Goal: Transaction & Acquisition: Purchase product/service

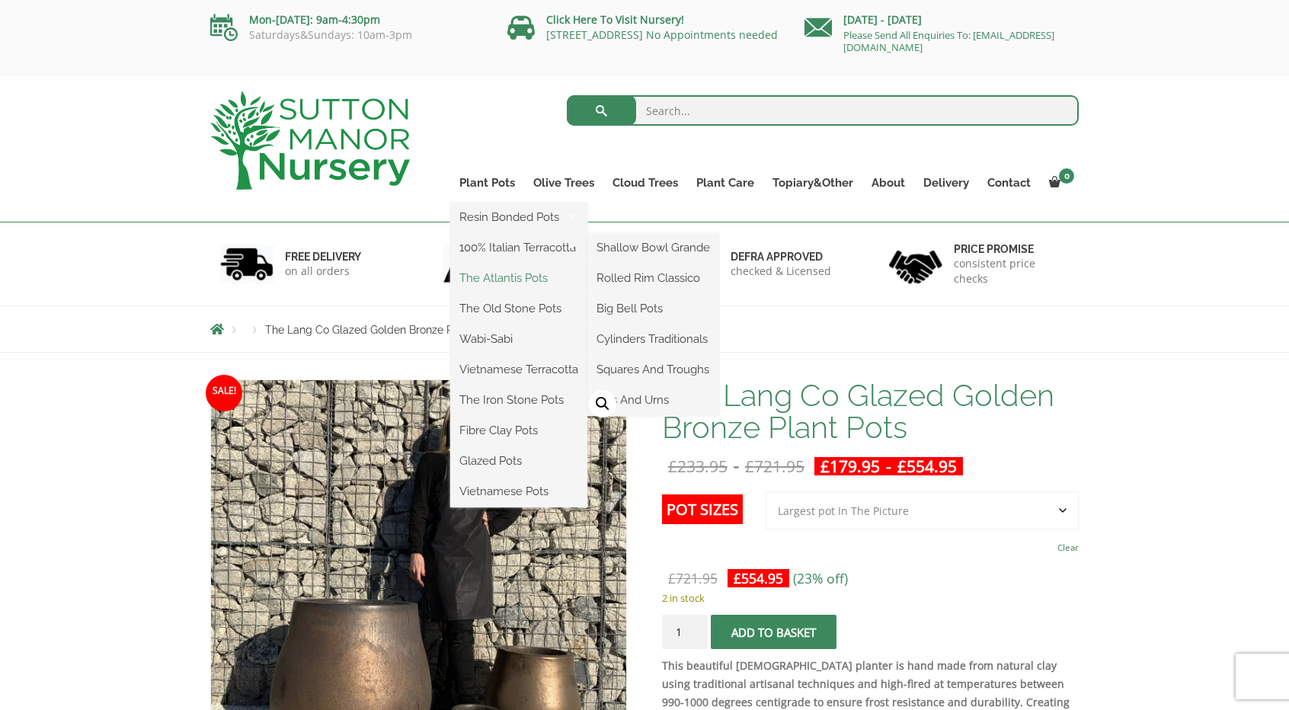
drag, startPoint x: 552, startPoint y: 245, endPoint x: 505, endPoint y: 280, distance: 58.8
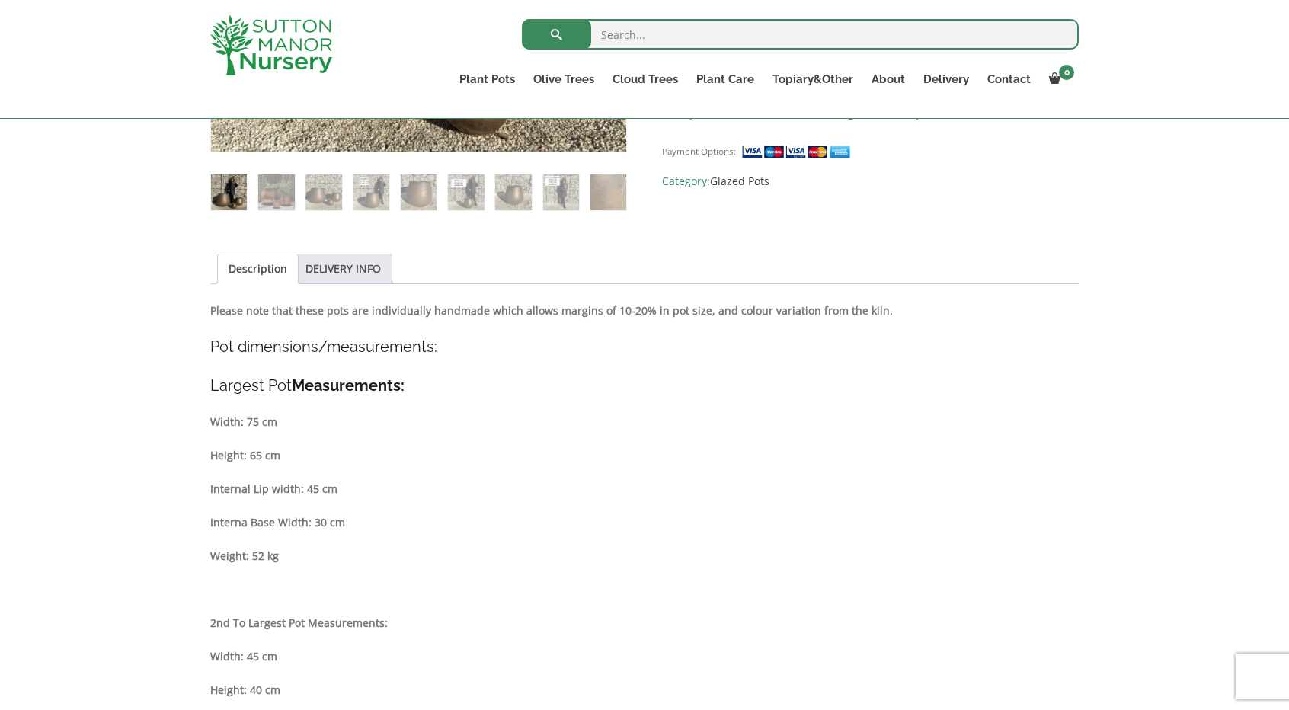
scroll to position [609, 0]
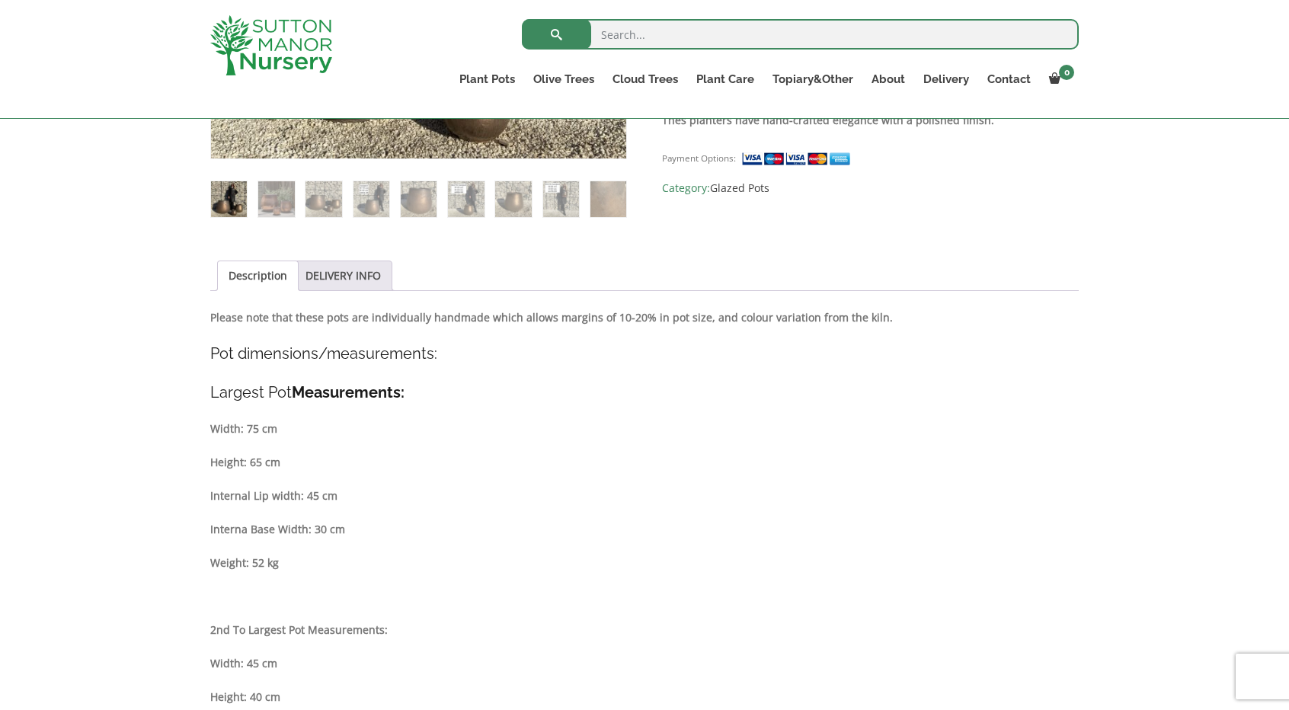
click at [340, 257] on div "Sale! 🔍 The Lang Co Glazed Golden Bronze Plant Pots £ 233.95 - £ 721.95 £ 179.9…" at bounding box center [644, 615] width 868 height 1745
click at [344, 274] on link "DELIVERY INFO" at bounding box center [342, 275] width 75 height 29
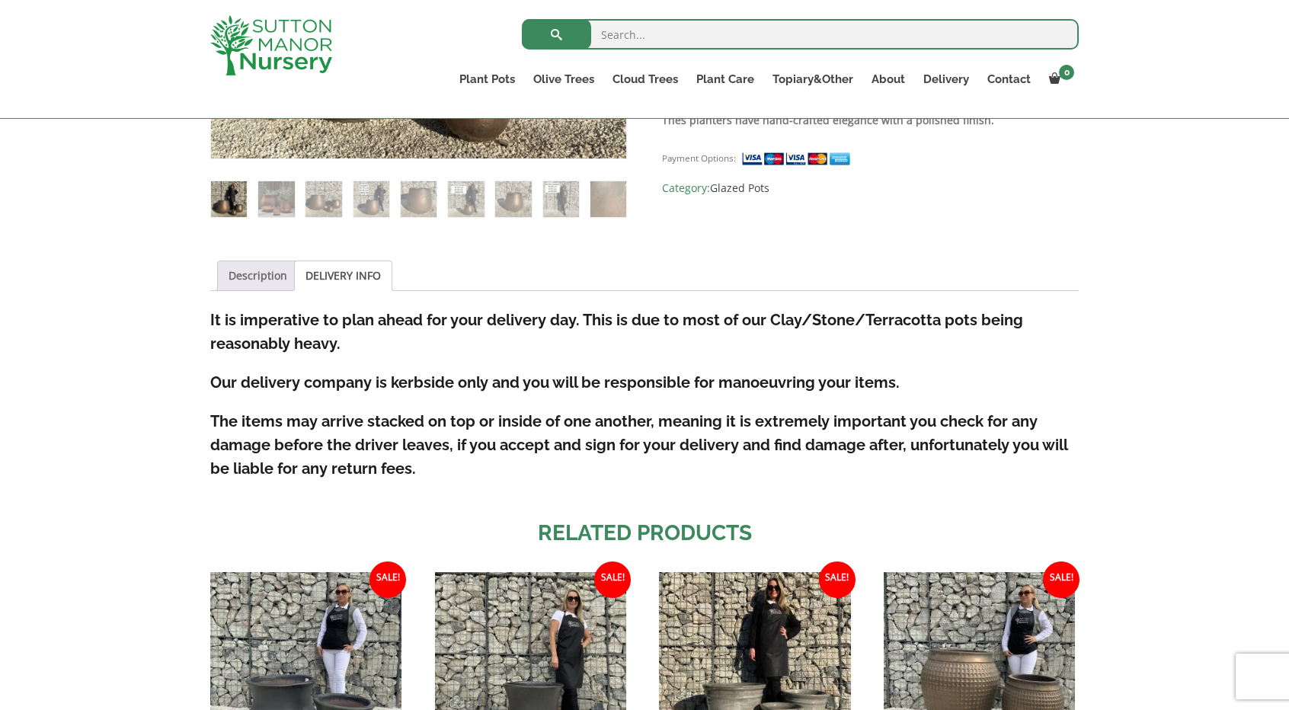
click at [257, 276] on link "Description" at bounding box center [257, 275] width 59 height 29
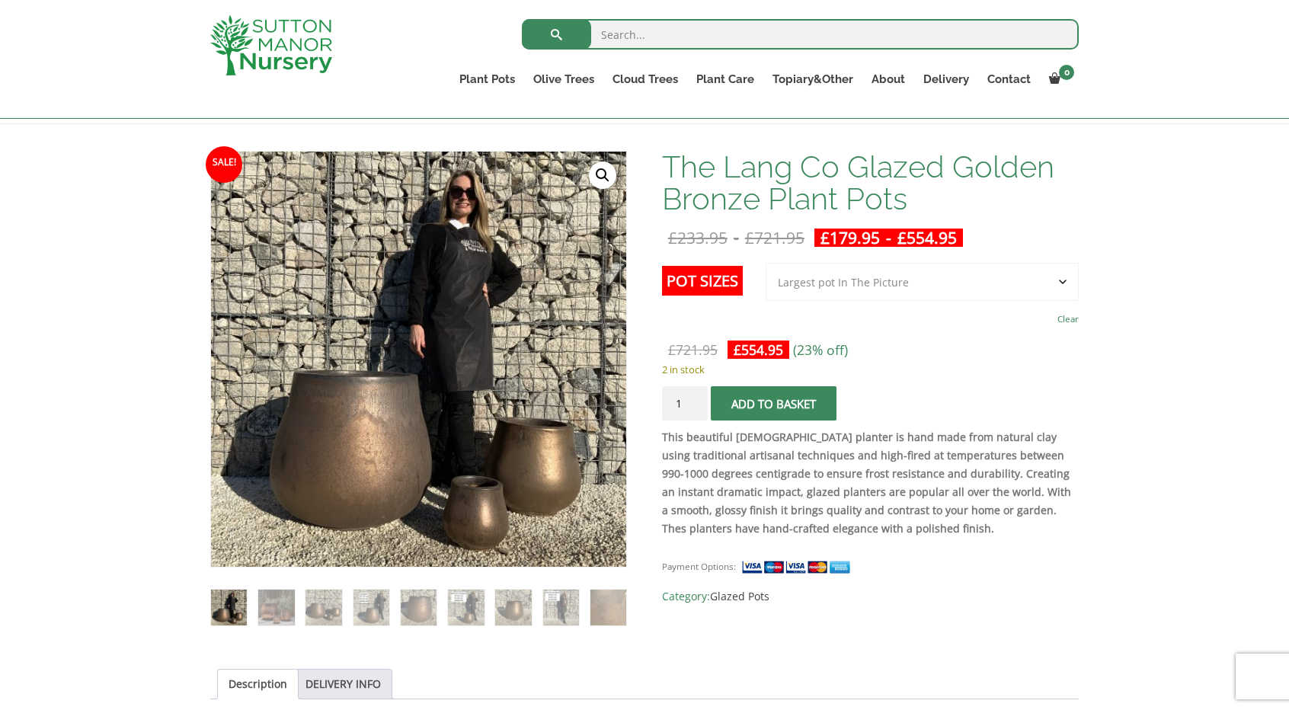
scroll to position [228, 0]
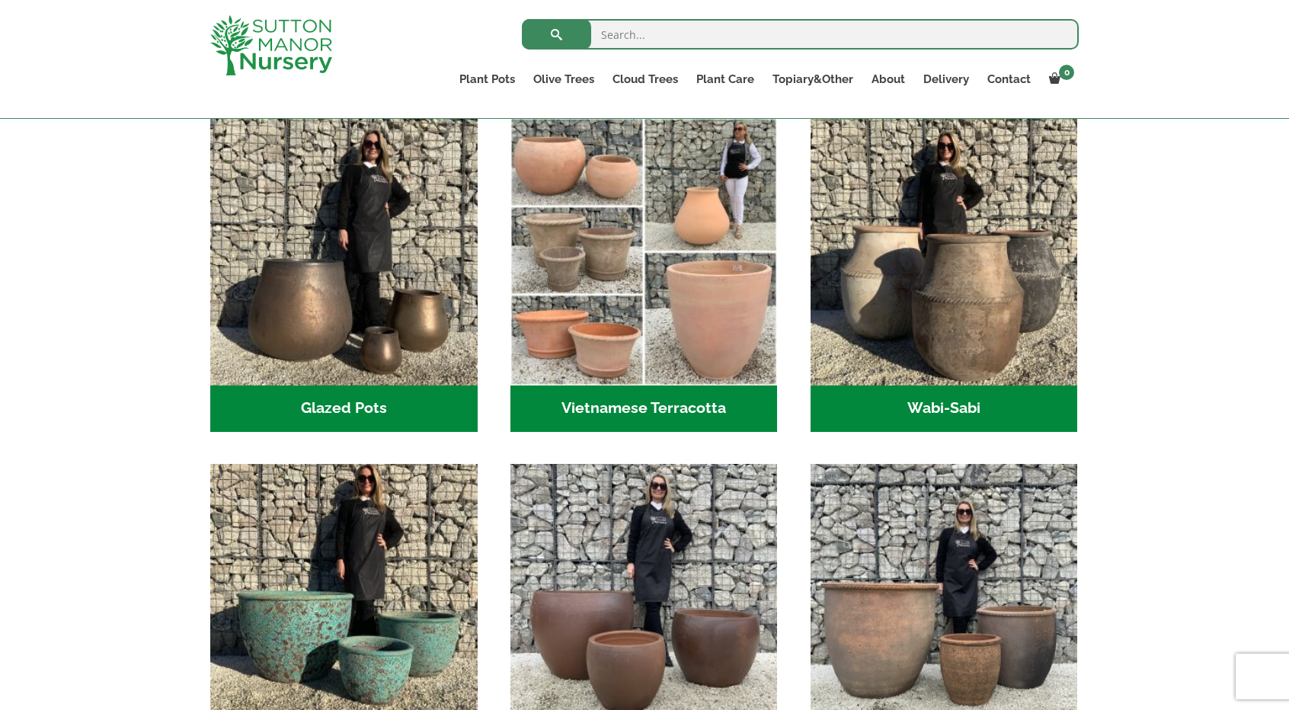
scroll to position [152, 0]
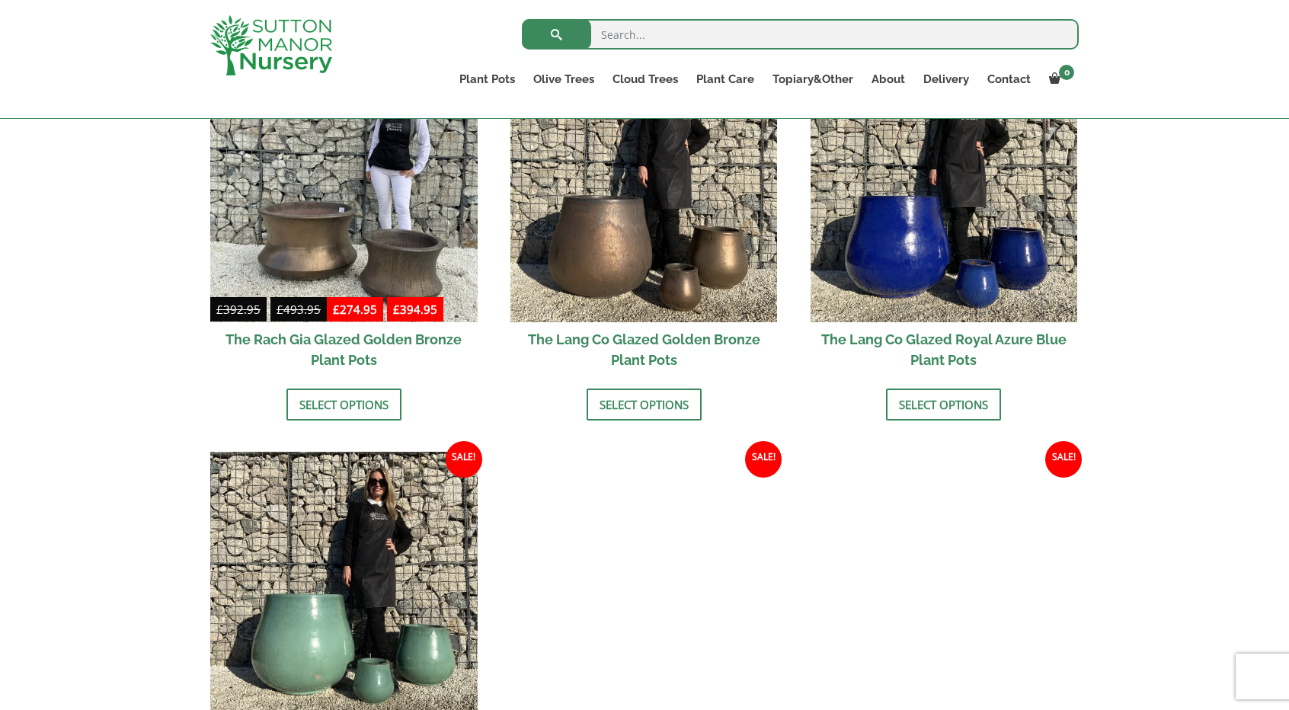
scroll to position [1142, 0]
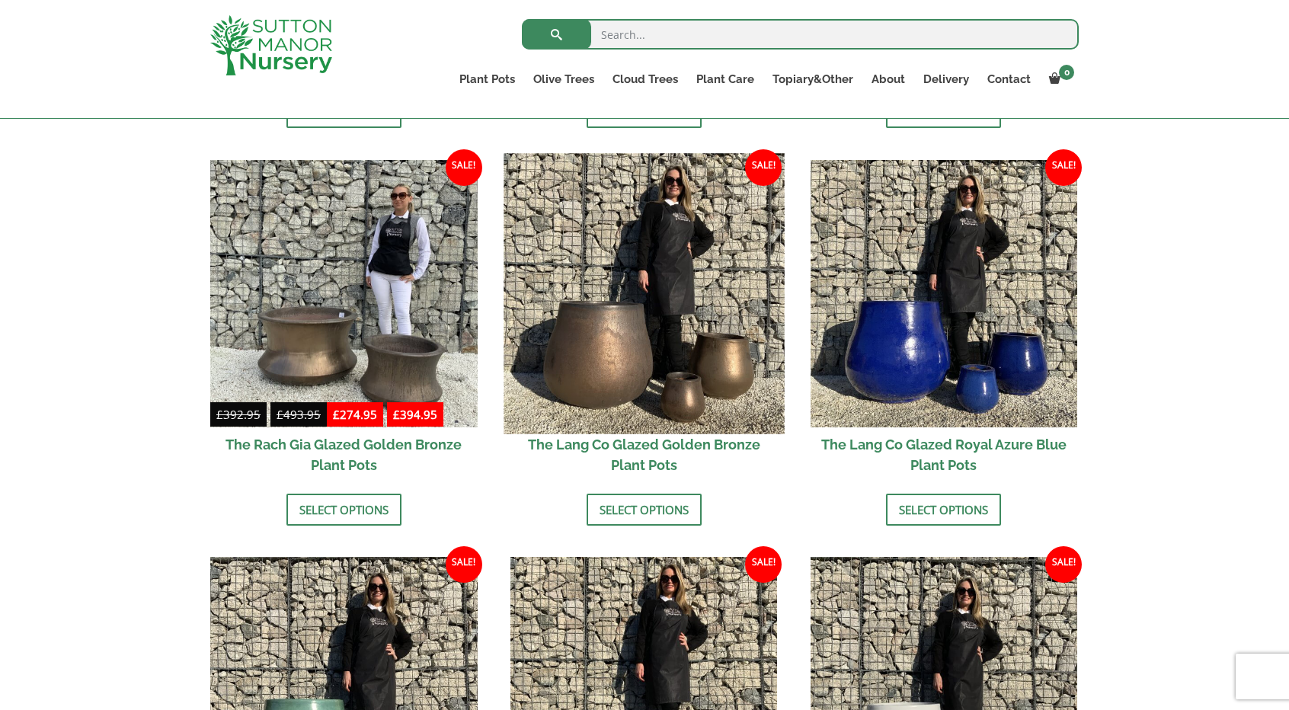
click at [591, 315] on img at bounding box center [643, 293] width 280 height 280
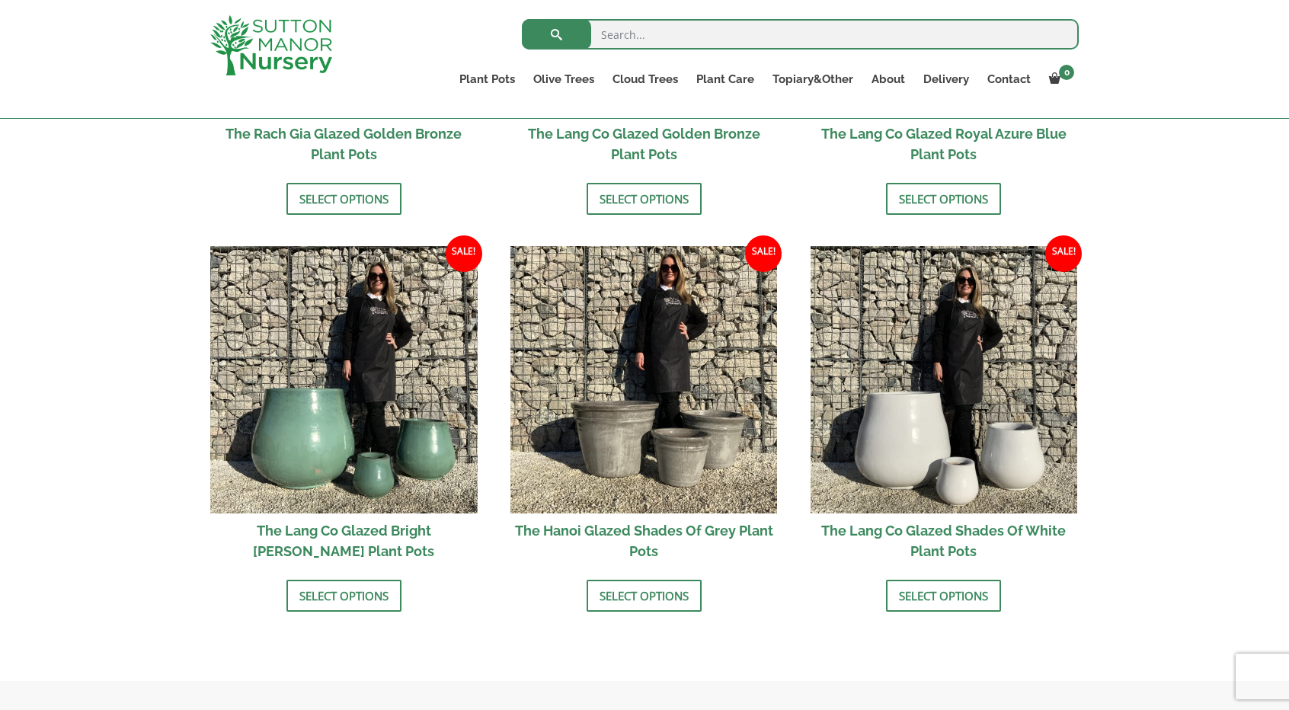
scroll to position [1599, 0]
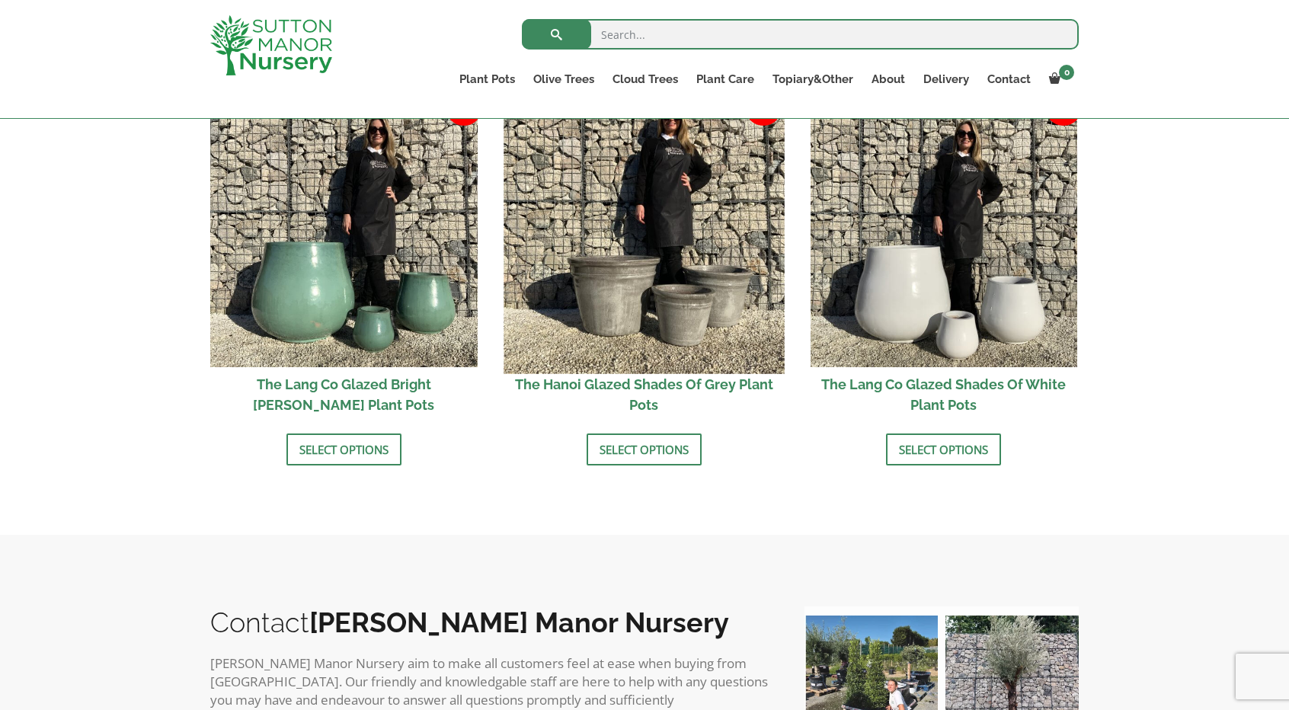
click at [602, 293] on img at bounding box center [643, 234] width 280 height 280
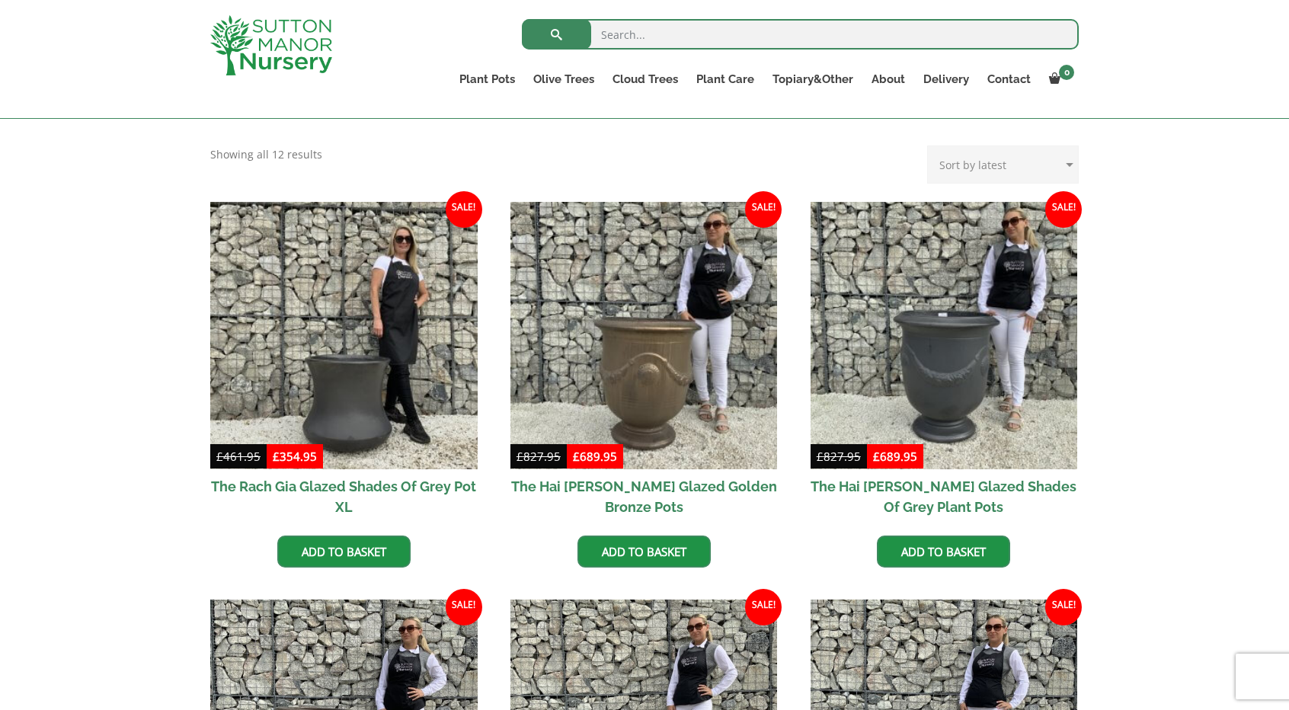
scroll to position [305, 0]
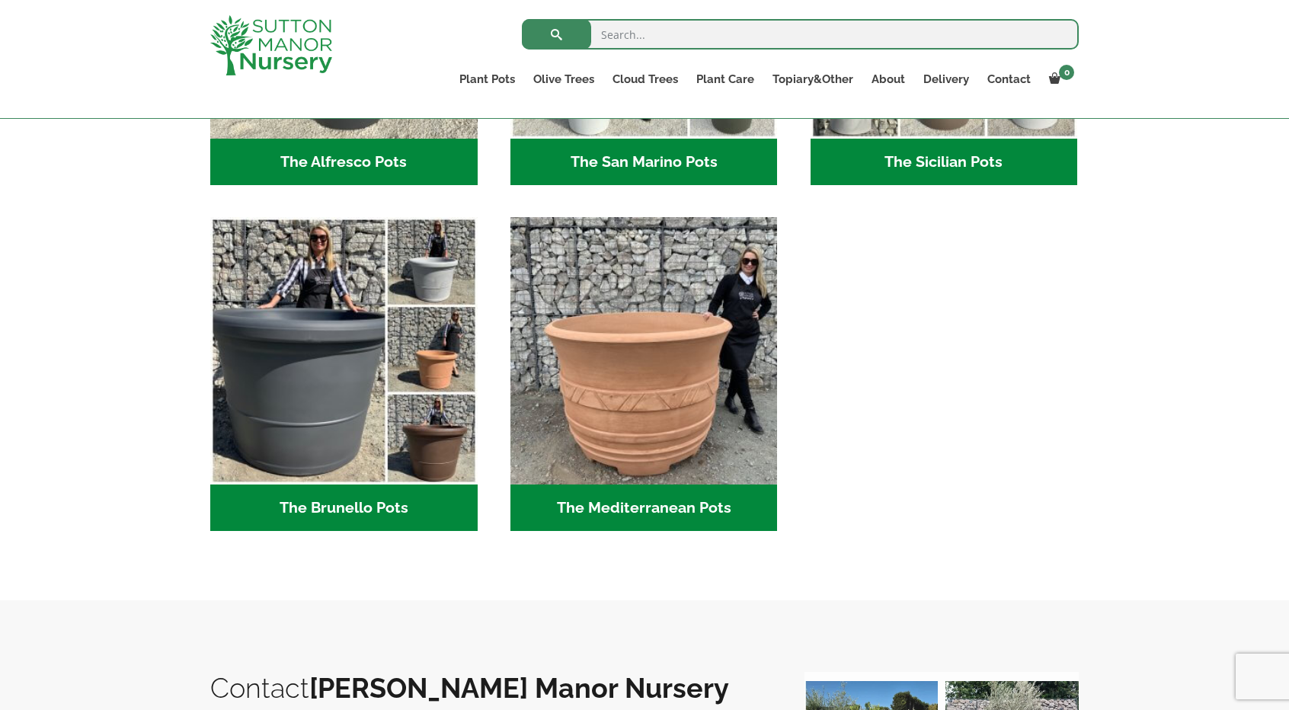
scroll to position [2056, 0]
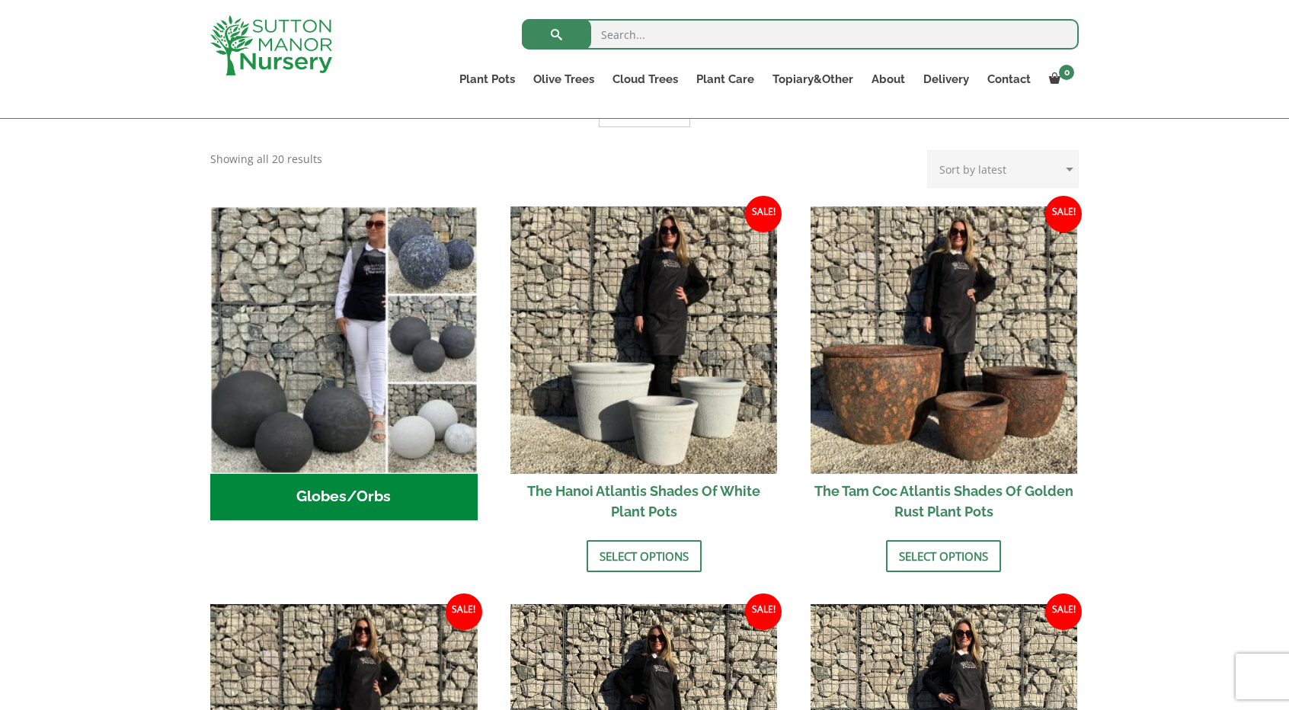
scroll to position [381, 0]
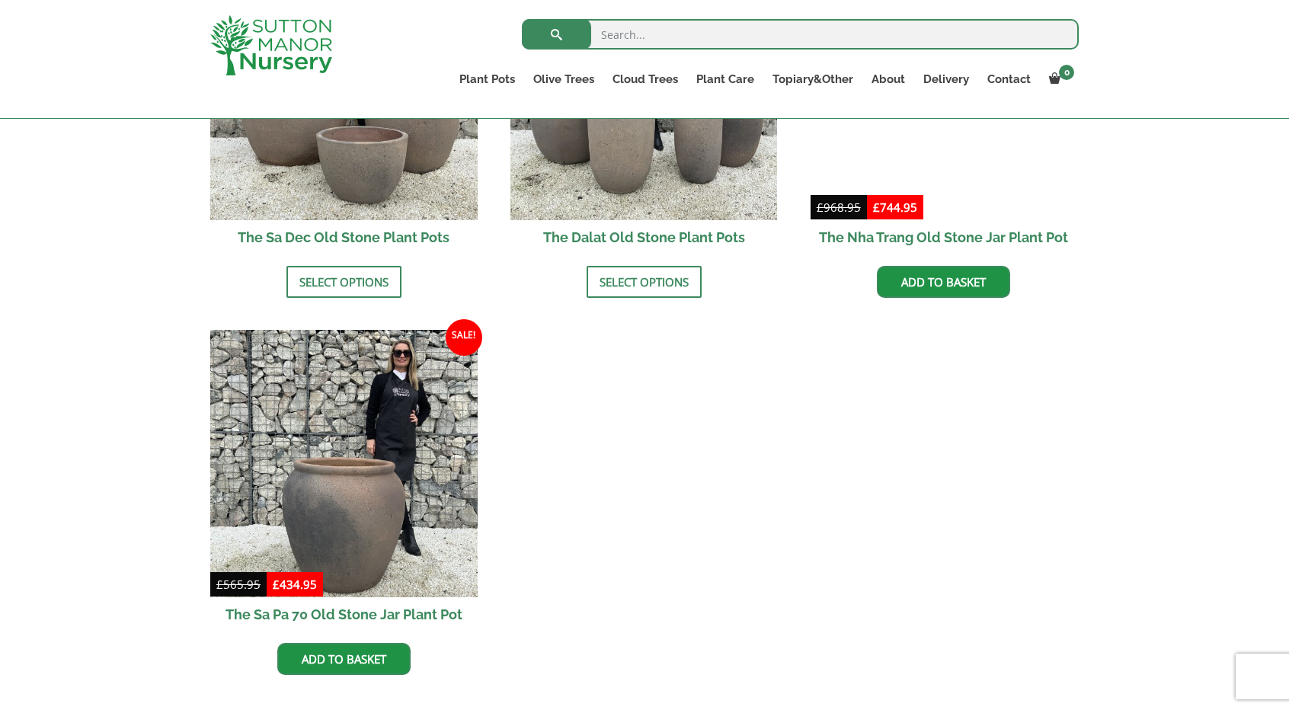
scroll to position [1142, 0]
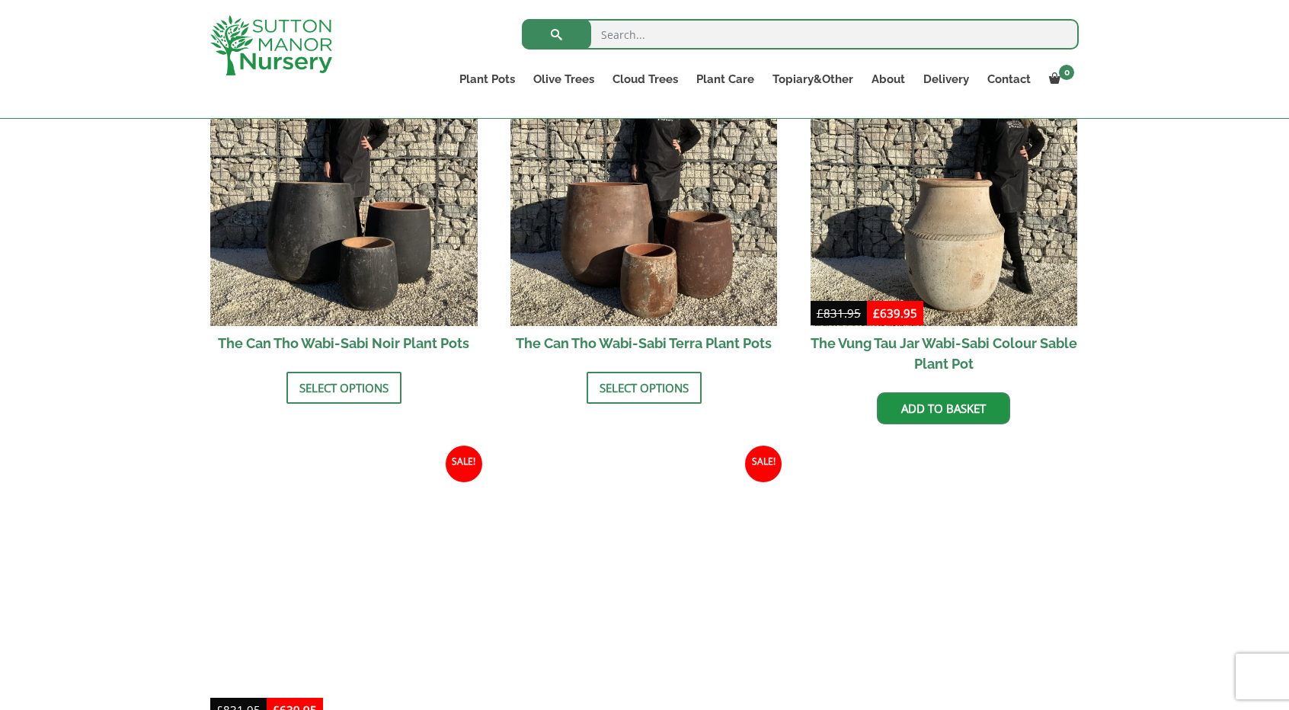
scroll to position [1904, 0]
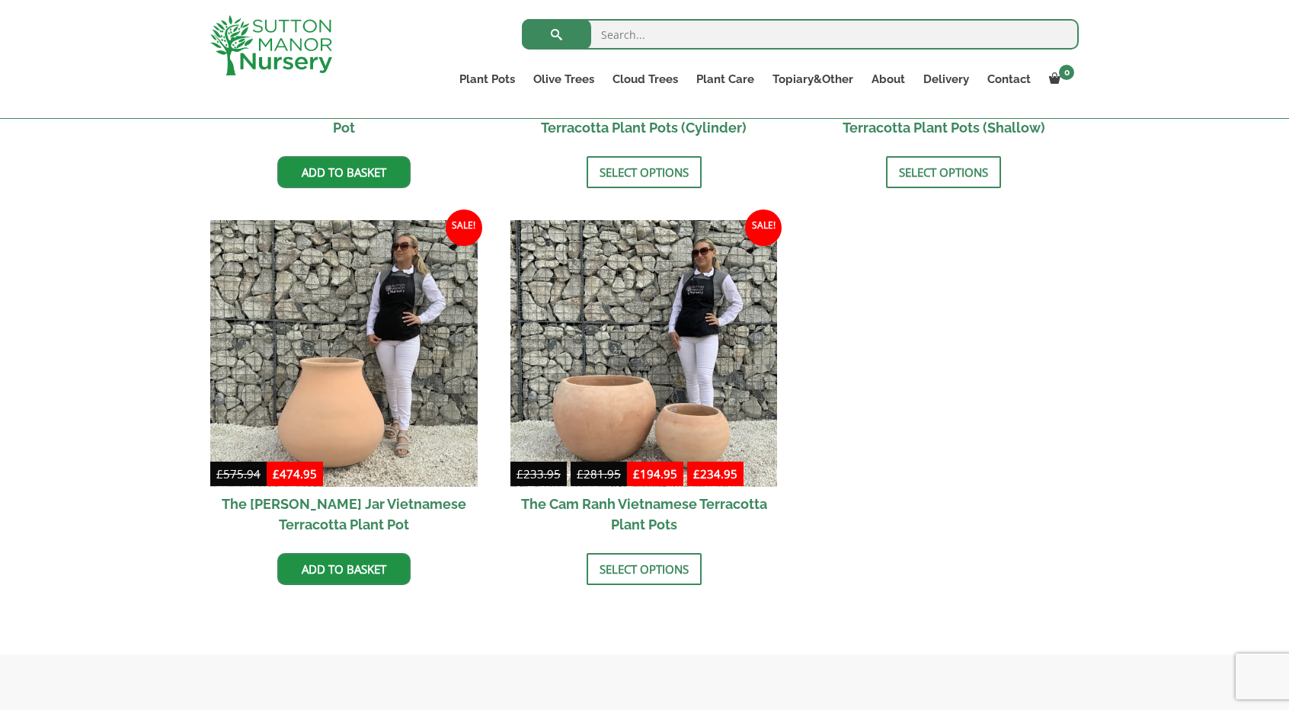
scroll to position [914, 0]
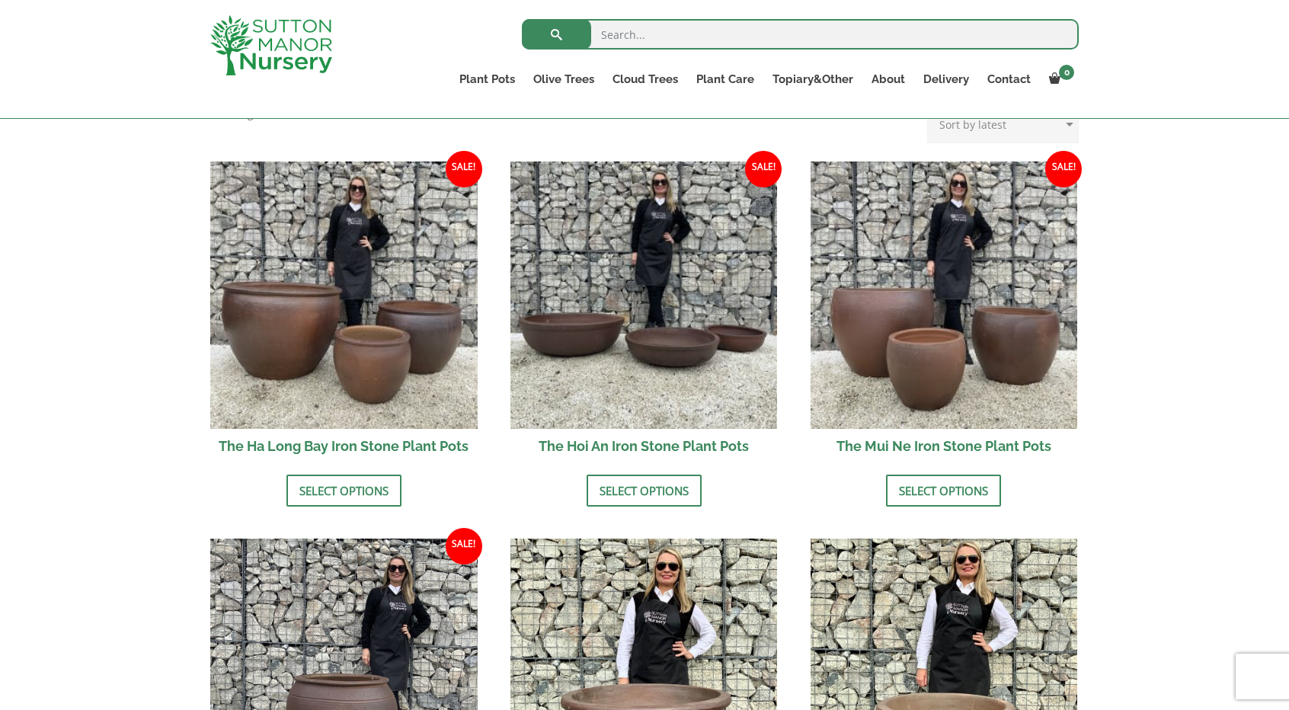
scroll to position [457, 0]
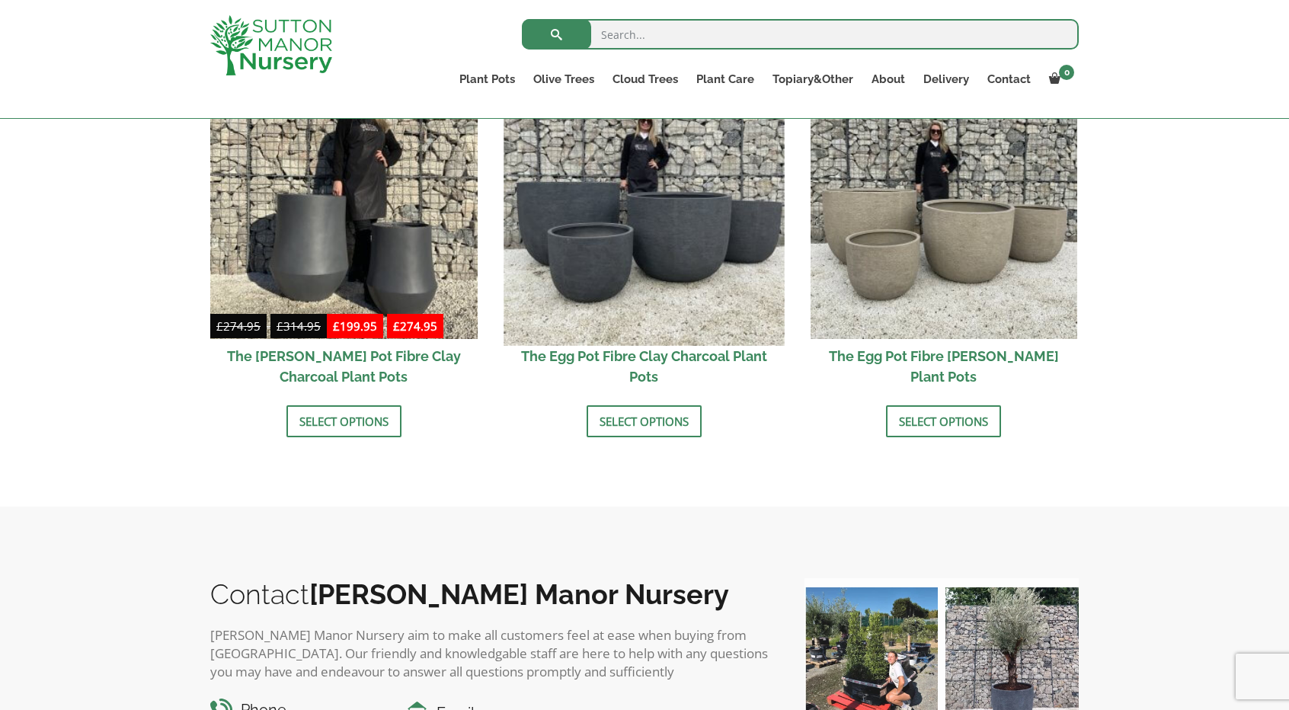
scroll to position [533, 0]
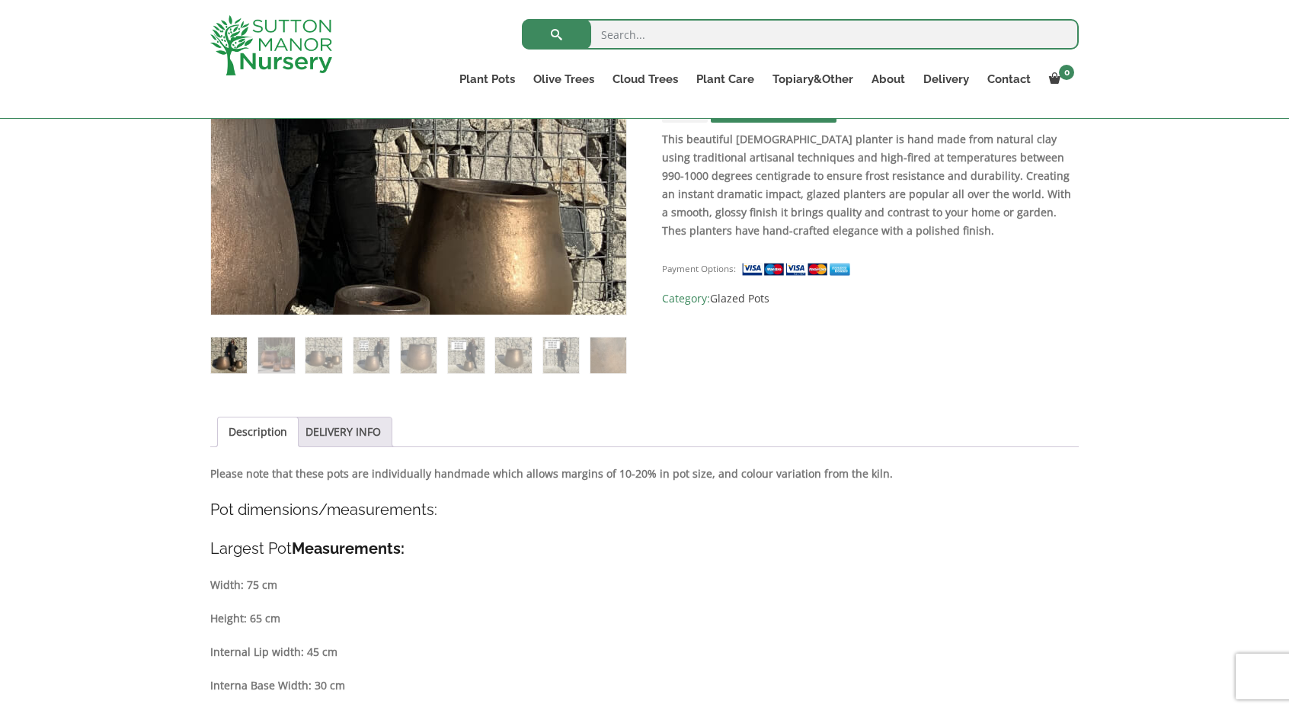
scroll to position [457, 0]
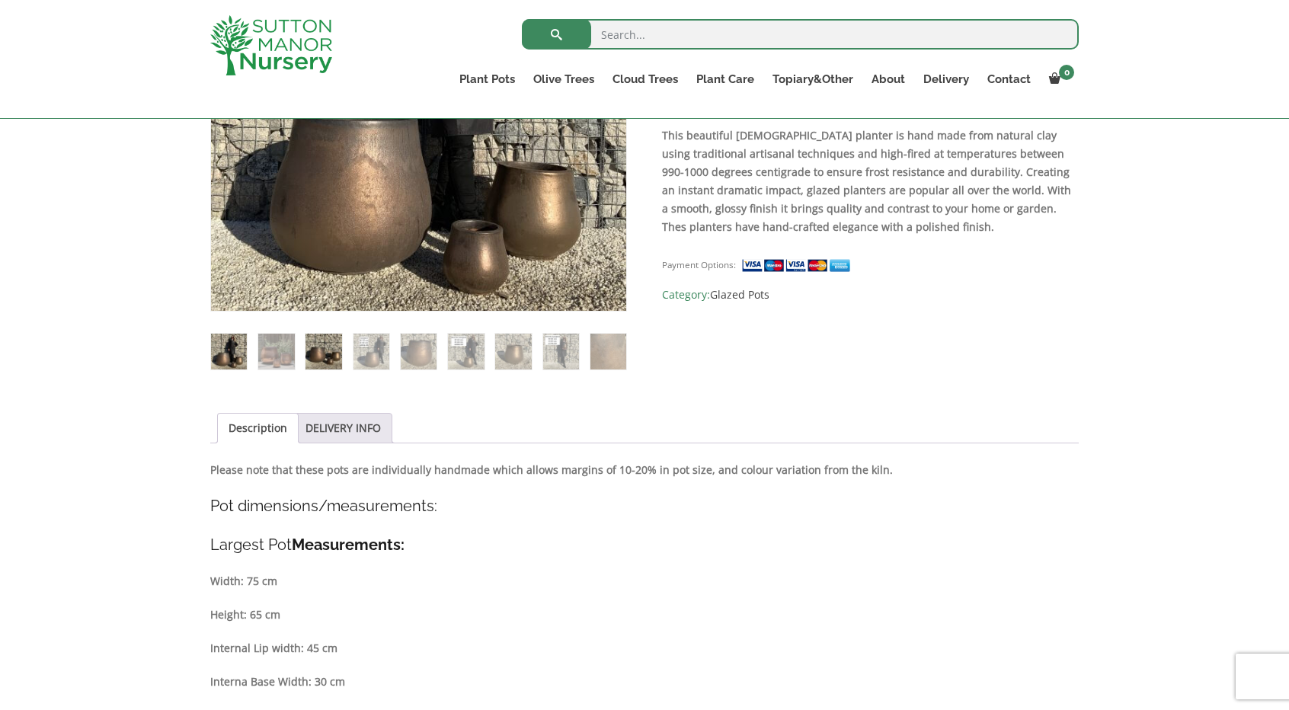
click at [325, 351] on img at bounding box center [323, 352] width 36 height 36
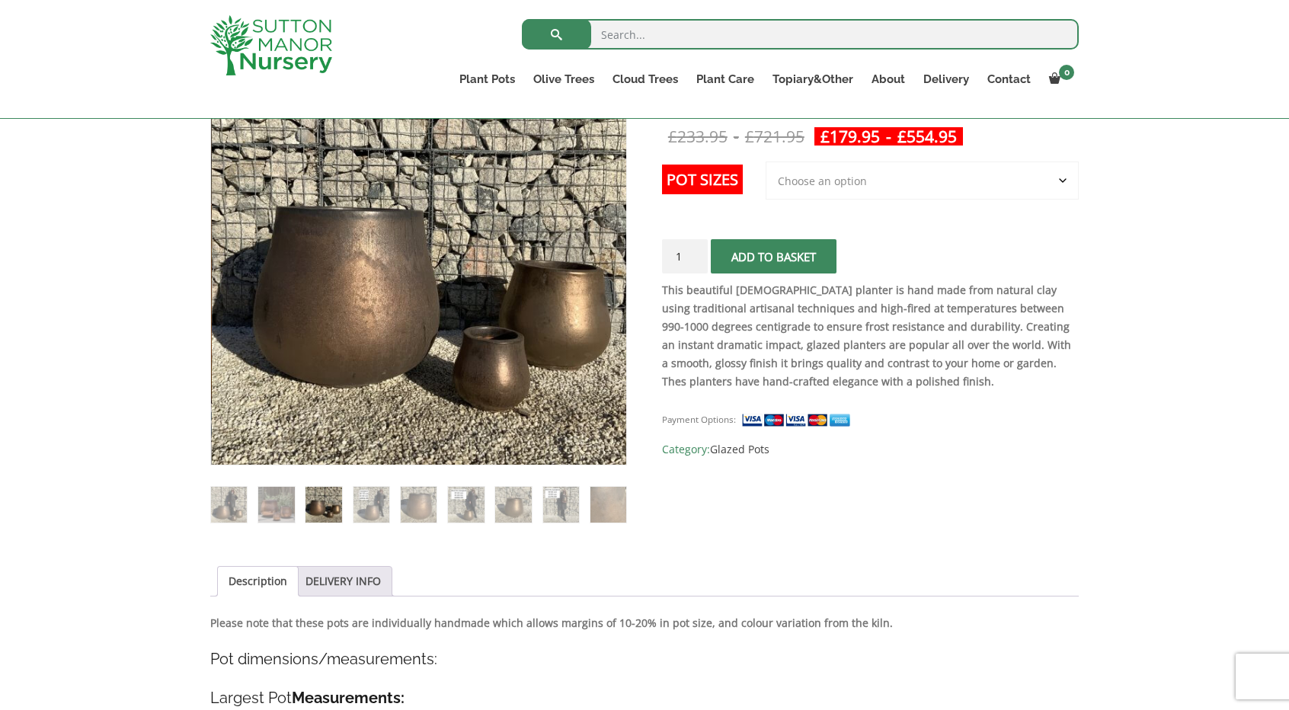
scroll to position [228, 0]
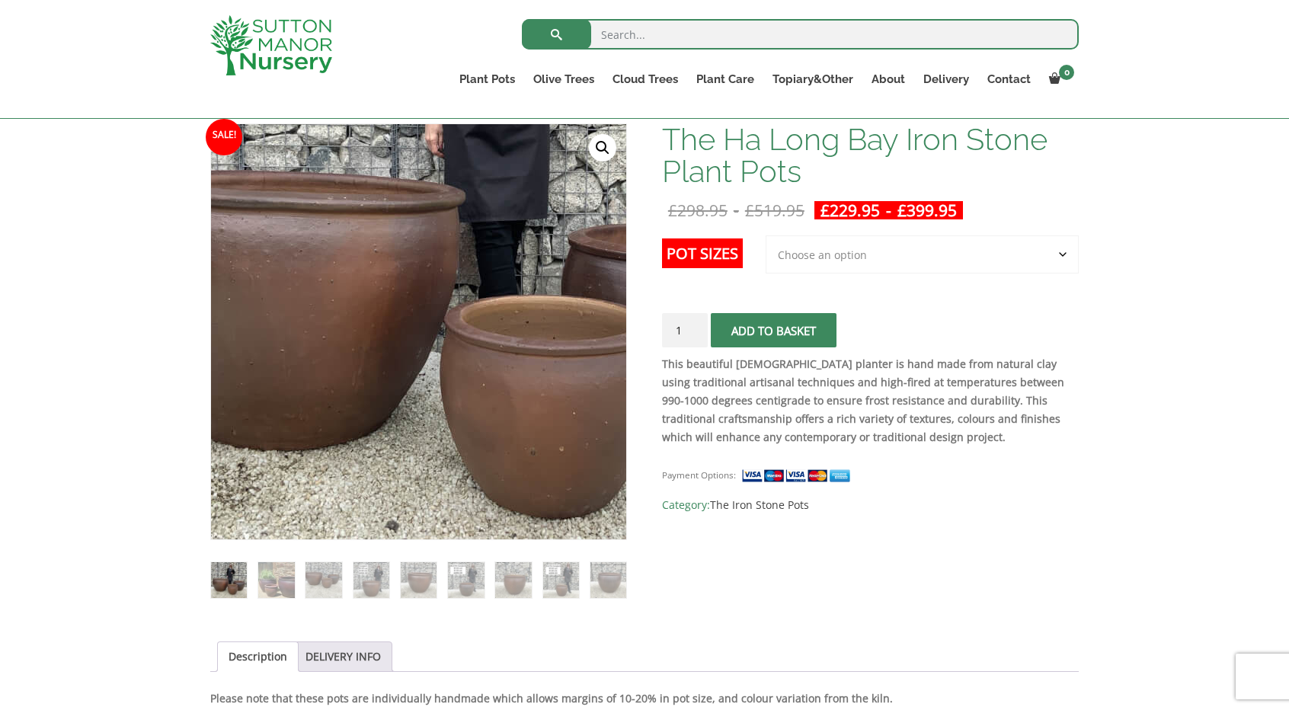
scroll to position [152, 0]
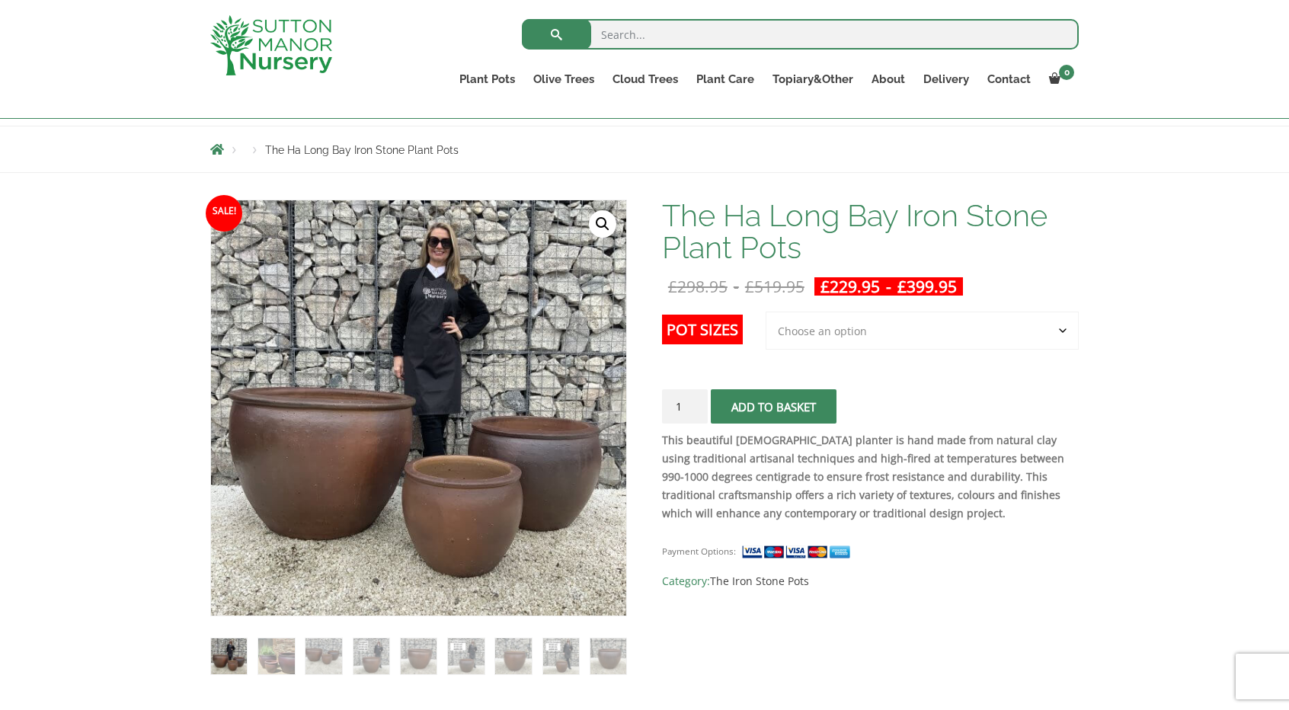
click at [899, 321] on select "Choose an option 3rd to Largest Pot In The Picture 2nd to Largest Pot In The Pi…" at bounding box center [921, 330] width 313 height 38
